Goal: Navigation & Orientation: Go to known website

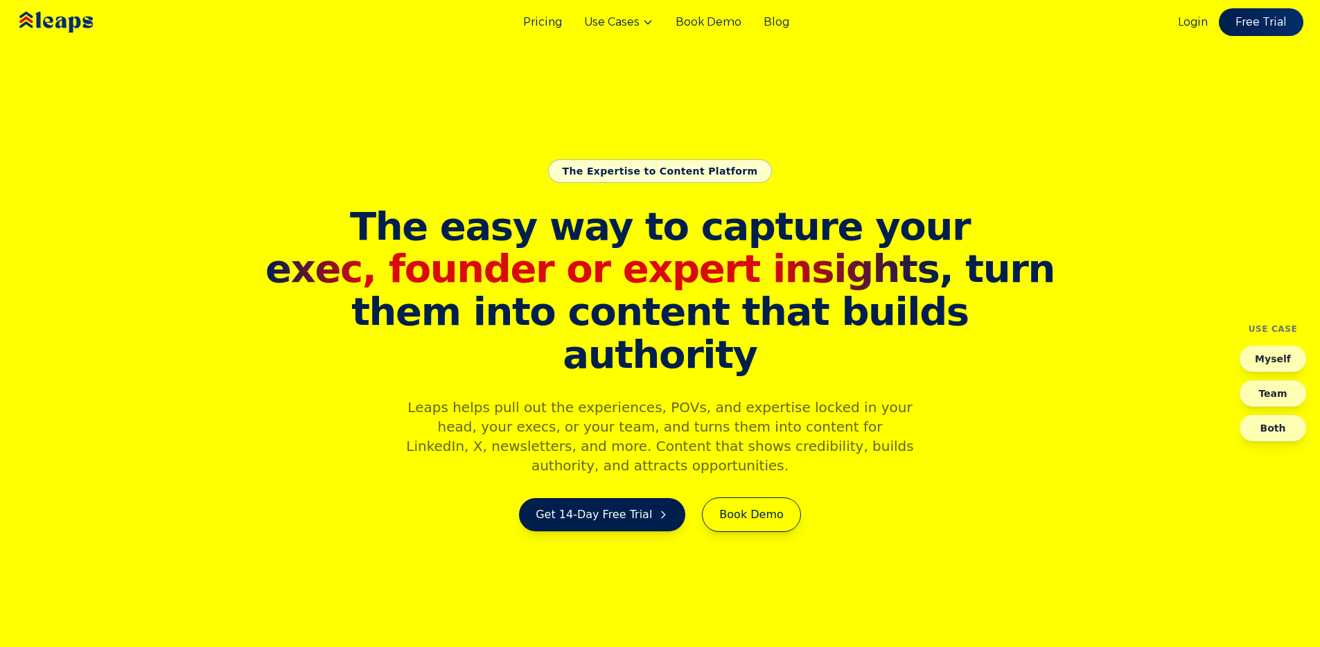
click at [1191, 30] on div "Login Free Trial" at bounding box center [1240, 22] width 125 height 28
click at [1191, 26] on link "Login" at bounding box center [1193, 22] width 30 height 17
